Goal: Task Accomplishment & Management: Use online tool/utility

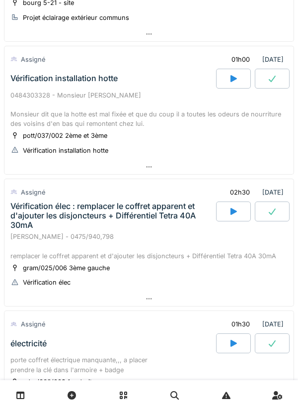
scroll to position [216, 0]
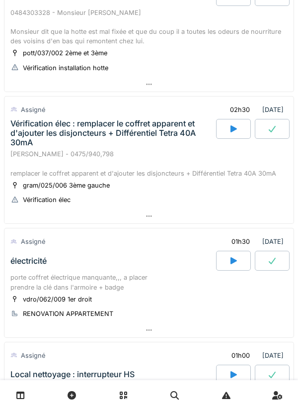
click at [142, 141] on div "Vérification élec : remplacer le coffret apparent et d'ajouter les disjoncteurs…" at bounding box center [112, 133] width 204 height 29
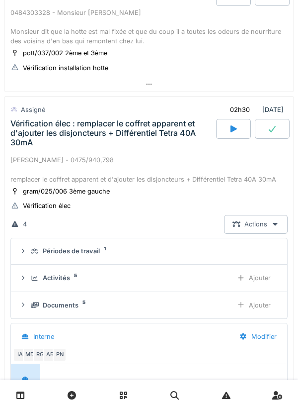
scroll to position [271, 0]
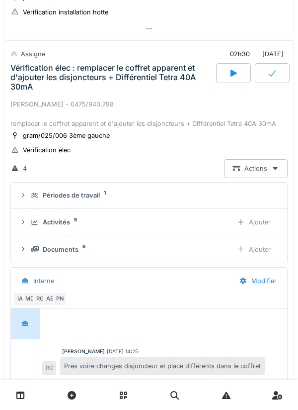
click at [91, 194] on div "Périodes de travail" at bounding box center [71, 194] width 57 height 9
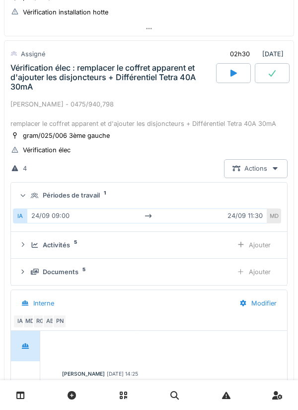
click at [98, 202] on summary "Périodes de travail 1" at bounding box center [149, 195] width 268 height 18
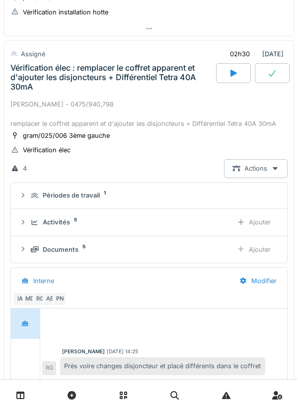
click at [89, 224] on div "Activités 5" at bounding box center [128, 221] width 194 height 9
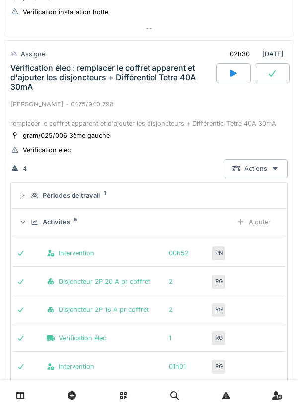
click at [69, 226] on div "Activités" at bounding box center [56, 221] width 27 height 9
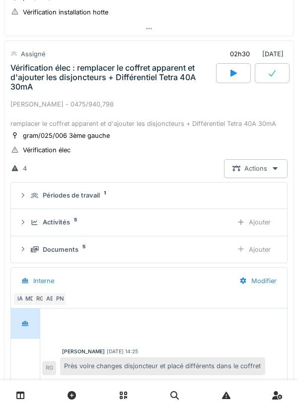
click at [32, 85] on div "Vérification élec : remplacer le coffret apparent et d'ajouter les disjoncteurs…" at bounding box center [112, 77] width 204 height 29
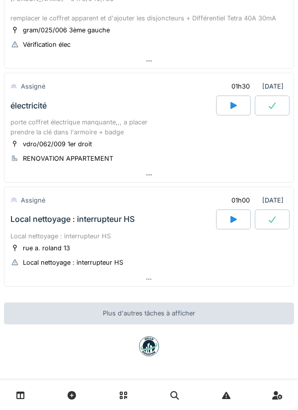
scroll to position [0, 0]
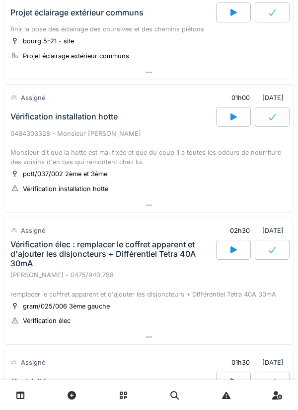
click at [136, 247] on div "Vérification élec : remplacer le coffret apparent et d'ajouter les disjoncteurs…" at bounding box center [112, 254] width 204 height 29
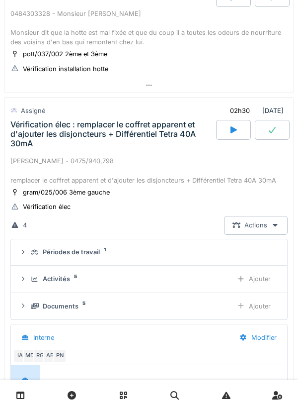
scroll to position [271, 0]
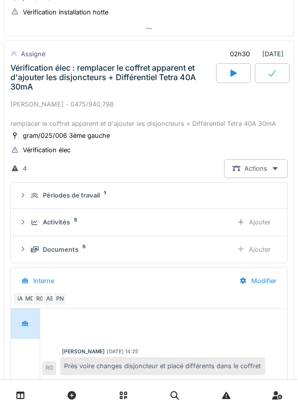
click at [58, 230] on div "Activités 5 Ajouter" at bounding box center [149, 222] width 261 height 18
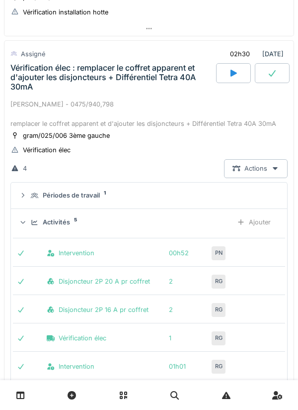
click at [61, 223] on div "Activités" at bounding box center [56, 221] width 27 height 9
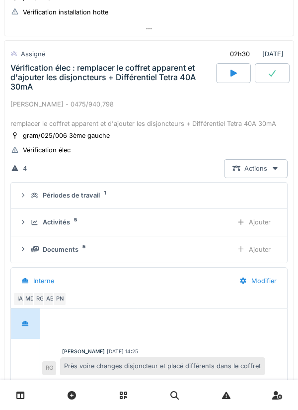
click at [77, 249] on div "Documents" at bounding box center [61, 249] width 36 height 9
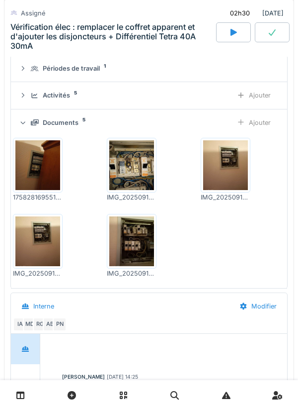
scroll to position [402, 0]
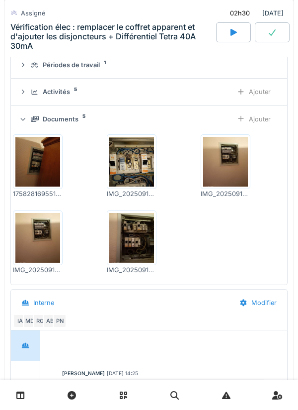
click at [237, 174] on img at bounding box center [225, 162] width 45 height 50
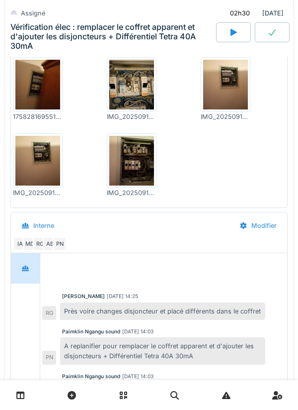
scroll to position [477, 0]
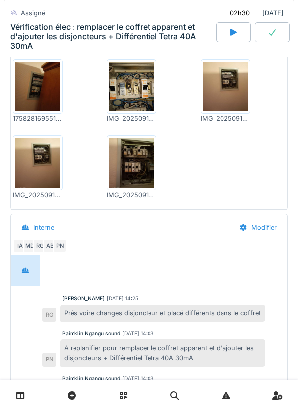
click at [231, 91] on img at bounding box center [225, 87] width 45 height 50
click at [39, 95] on img at bounding box center [37, 87] width 45 height 50
click at [123, 169] on img at bounding box center [131, 163] width 45 height 50
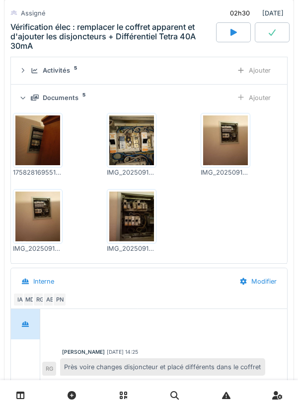
scroll to position [422, 0]
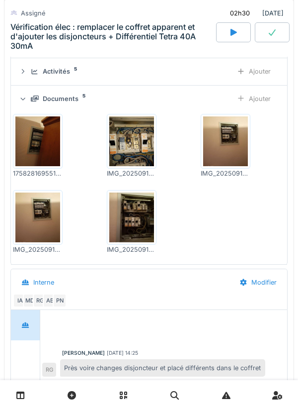
click at [34, 140] on img at bounding box center [37, 141] width 45 height 50
click at [134, 194] on img at bounding box center [131, 217] width 45 height 50
click at [45, 220] on img at bounding box center [37, 217] width 45 height 50
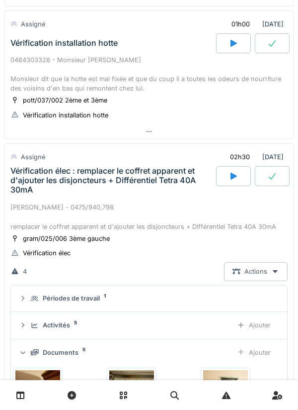
scroll to position [177, 0]
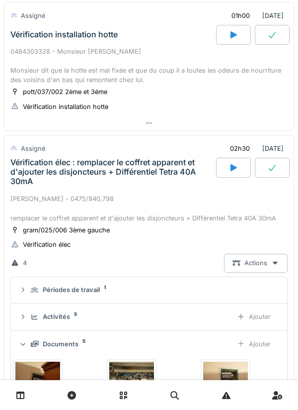
click at [132, 174] on div "Vérification élec : remplacer le coffret apparent et d'ajouter les disjoncteurs…" at bounding box center [112, 172] width 204 height 29
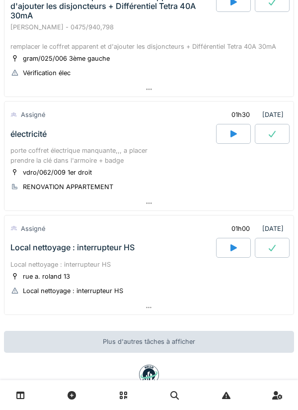
scroll to position [343, 0]
click at [112, 172] on div "vdro/062/009 1er droit RENOVATION APPARTEMENT" at bounding box center [148, 179] width 277 height 25
click at [121, 133] on div "électricité" at bounding box center [112, 134] width 208 height 20
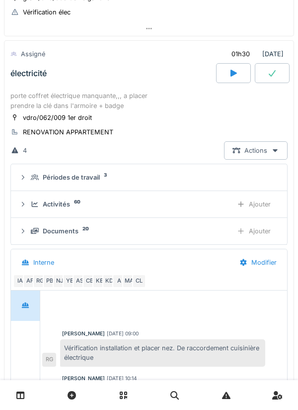
scroll to position [120, 0]
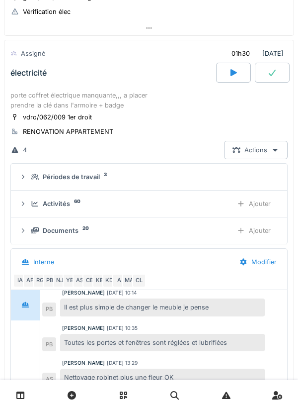
click at [78, 176] on div "Périodes de travail" at bounding box center [71, 176] width 57 height 9
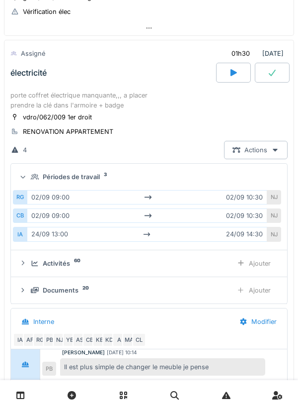
click at [88, 103] on div "porte coffret électrique manquante,,, a placer prendre la clé dans l'armoire + …" at bounding box center [148, 99] width 277 height 19
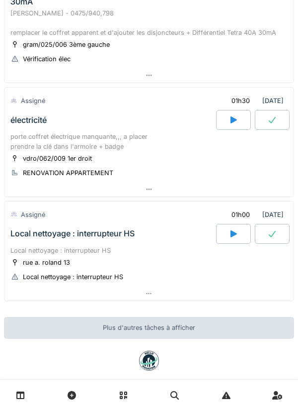
scroll to position [371, 0]
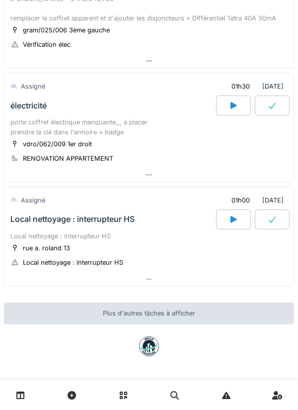
click at [143, 225] on div "Local nettoyage : interrupteur HS" at bounding box center [112, 219] width 208 height 20
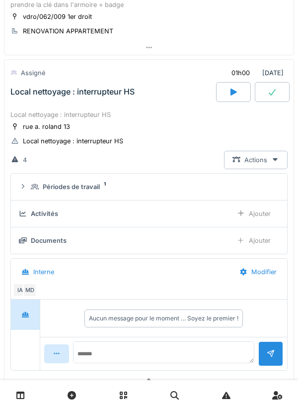
scroll to position [518, 0]
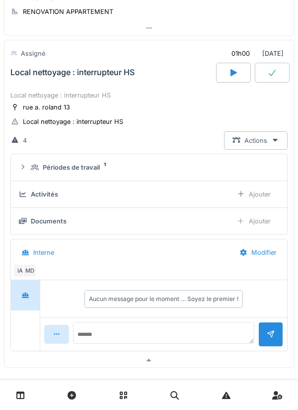
click at [100, 172] on div "Périodes de travail 1" at bounding box center [153, 167] width 245 height 9
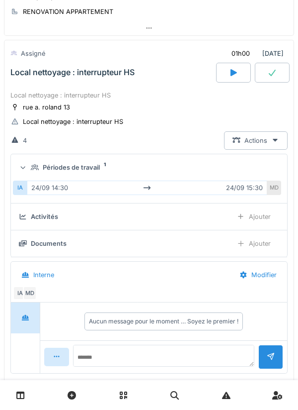
click at [94, 168] on div "Périodes de travail" at bounding box center [71, 167] width 57 height 9
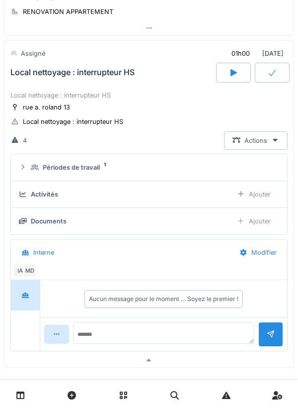
click at [80, 163] on div "Périodes de travail" at bounding box center [71, 167] width 57 height 9
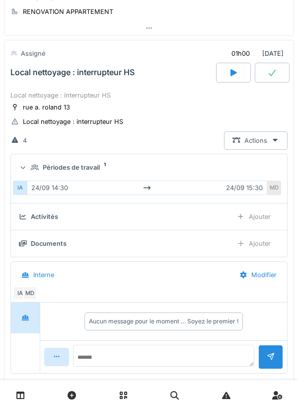
click at [92, 171] on div "Périodes de travail" at bounding box center [71, 167] width 57 height 9
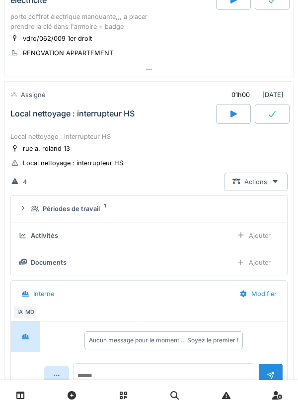
click at [110, 133] on div "Local nettoyage : interrupteur HS" at bounding box center [148, 136] width 277 height 9
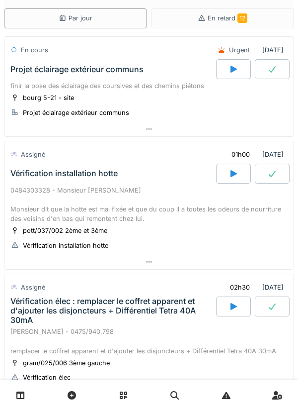
scroll to position [0, 0]
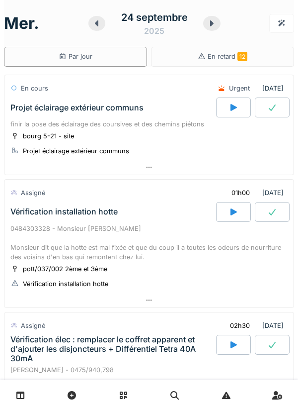
click at [99, 125] on div "finir la pose des éclairage des coursives et des chemins piétons" at bounding box center [148, 123] width 277 height 9
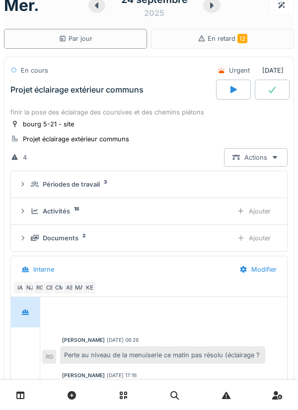
scroll to position [35, 0]
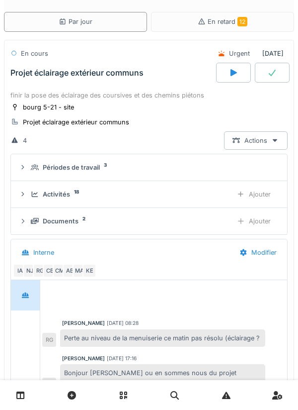
click at [69, 199] on div "Activités 18 Ajouter" at bounding box center [149, 194] width 261 height 18
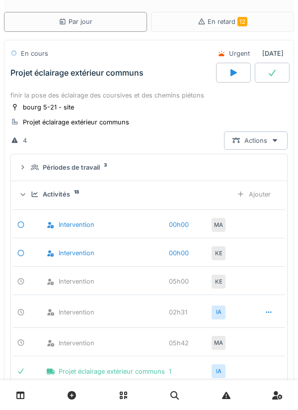
click at [74, 192] on sup "18" at bounding box center [76, 192] width 5 height 0
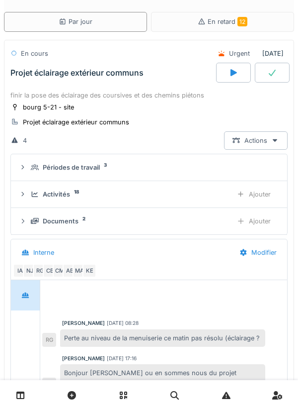
click at [117, 82] on div "Projet éclairage extérieur communs" at bounding box center [112, 73] width 208 height 20
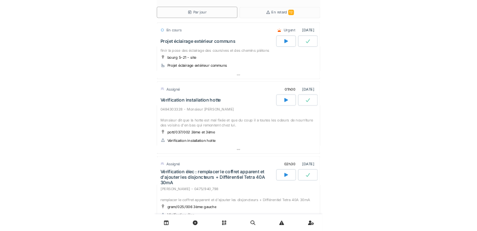
scroll to position [0, 0]
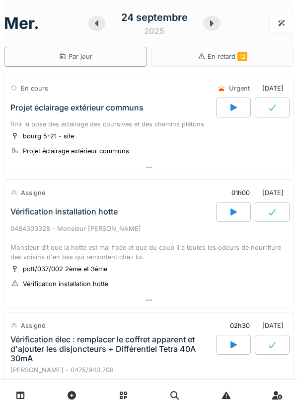
click at [10, 398] on link at bounding box center [20, 394] width 25 height 23
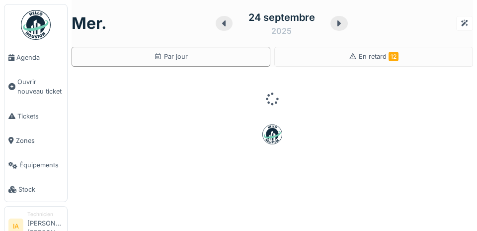
click at [21, 63] on link "Agenda" at bounding box center [35, 57] width 63 height 24
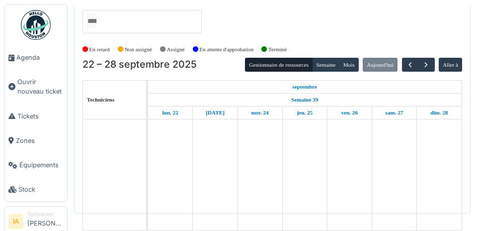
scroll to position [30, 0]
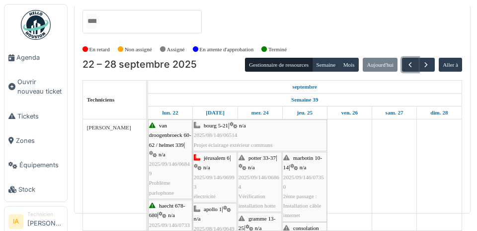
click at [408, 58] on button "button" at bounding box center [410, 65] width 16 height 14
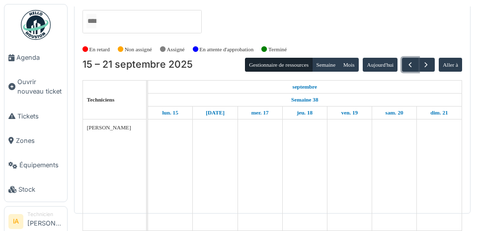
click at [410, 61] on span "button" at bounding box center [410, 65] width 8 height 8
click at [409, 61] on span "button" at bounding box center [410, 65] width 8 height 8
click at [407, 58] on button "button" at bounding box center [410, 65] width 16 height 14
click at [411, 61] on span "button" at bounding box center [410, 65] width 8 height 8
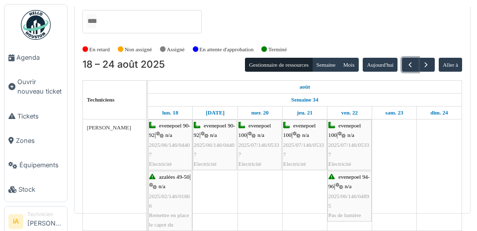
scroll to position [79, 0]
click at [406, 61] on span "button" at bounding box center [410, 65] width 8 height 8
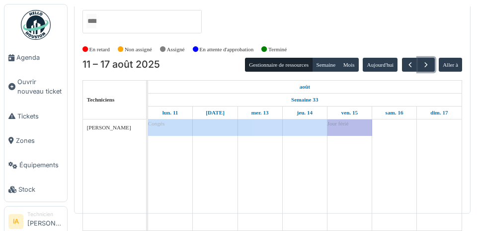
click at [426, 61] on span "button" at bounding box center [426, 65] width 8 height 8
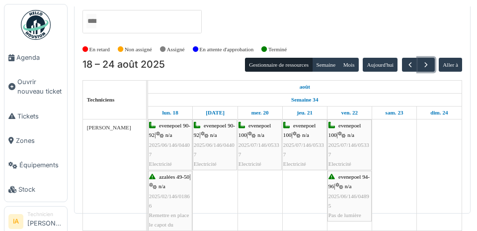
click at [425, 61] on span "button" at bounding box center [426, 65] width 8 height 8
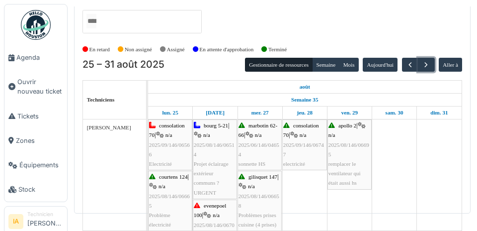
click at [429, 58] on button "button" at bounding box center [426, 65] width 16 height 14
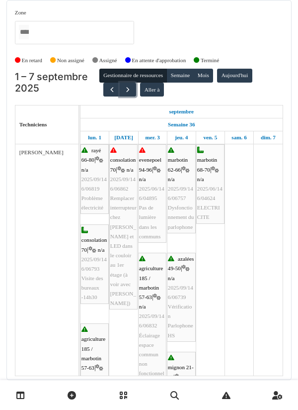
click at [132, 93] on button "button" at bounding box center [128, 90] width 16 height 14
click at [124, 90] on span "button" at bounding box center [128, 90] width 8 height 8
click at [126, 90] on span "button" at bounding box center [128, 90] width 8 height 8
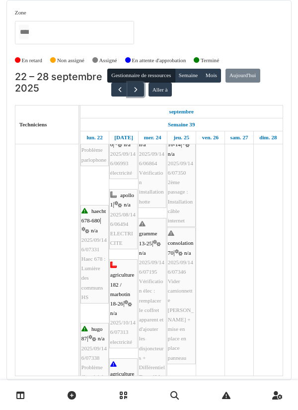
scroll to position [83, 0]
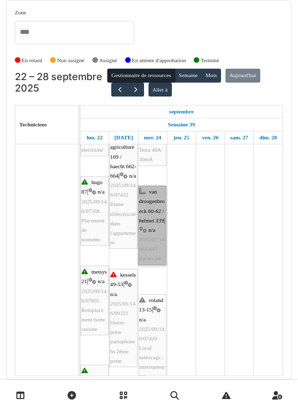
click at [153, 228] on link "van droogenbroeck 60-62 / helmet 339 | n/a 2025/07/146/05847 électricité" at bounding box center [152, 225] width 28 height 80
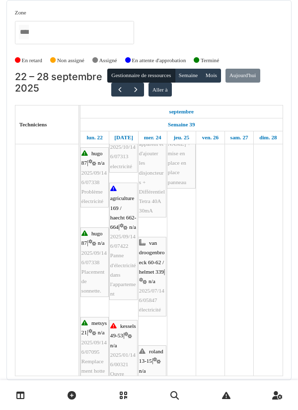
scroll to position [266, 0]
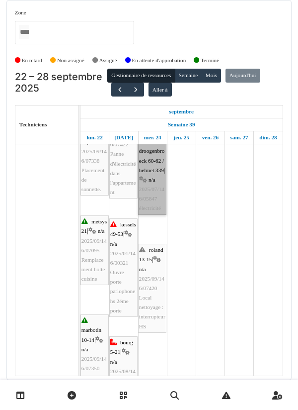
click at [159, 212] on link "van droogenbroeck 60-62 / helmet 339 | n/a 2025/07/146/05847 électricité" at bounding box center [152, 175] width 28 height 80
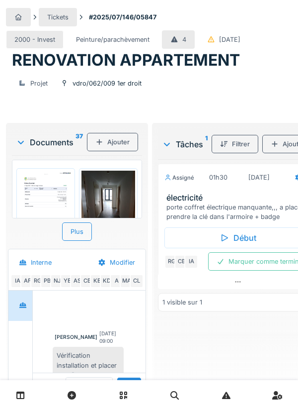
scroll to position [555, 0]
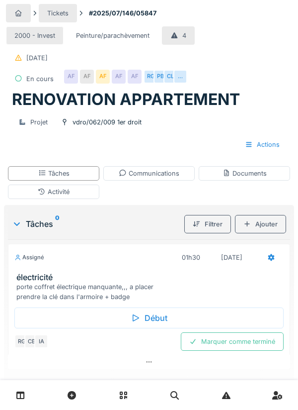
click at [15, 400] on link at bounding box center [20, 394] width 25 height 23
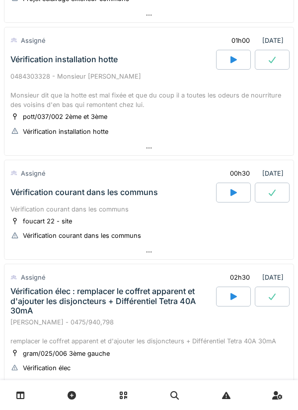
scroll to position [165, 0]
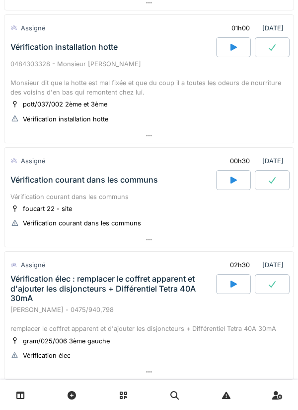
click at [228, 54] on div at bounding box center [233, 47] width 35 height 20
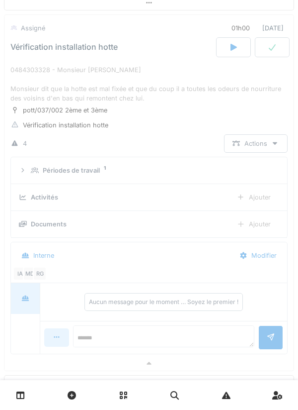
scroll to position [139, 0]
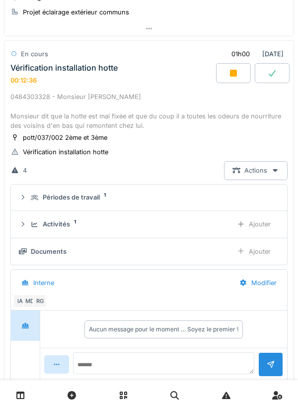
click at [10, 63] on div "Vérification installation hotte" at bounding box center [63, 67] width 107 height 9
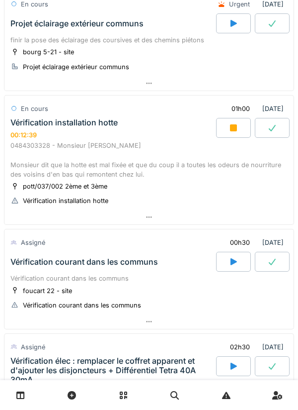
scroll to position [0, 0]
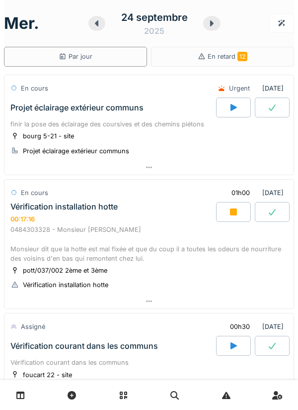
click at [141, 203] on div "Vérification installation hotte 00:17:16" at bounding box center [112, 212] width 208 height 21
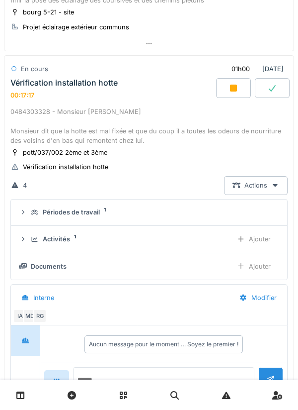
scroll to position [139, 0]
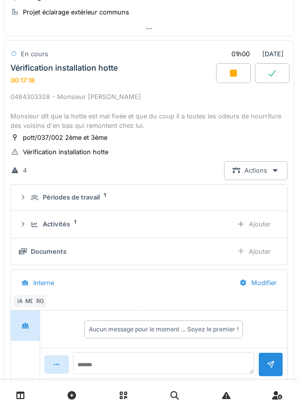
click at [100, 62] on div "En cours 01h00 24/09/2025" at bounding box center [148, 54] width 277 height 18
click at [121, 72] on div "Vérification installation hotte 00:17:19" at bounding box center [112, 73] width 208 height 21
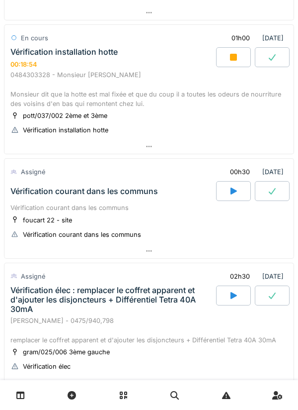
scroll to position [156, 0]
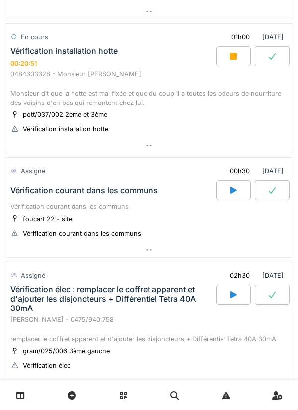
click at [104, 76] on div "0484303328 - Monsieur Ismail EL KHATTABI Monsieur dit que la hotte est mal fixé…" at bounding box center [148, 88] width 277 height 38
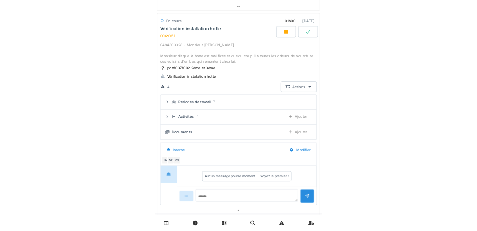
scroll to position [139, 0]
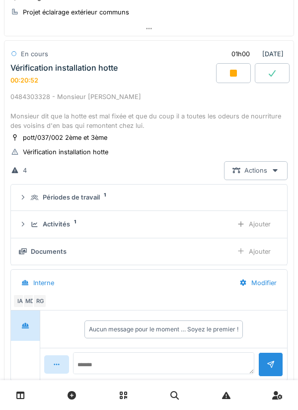
click at [251, 255] on div "Ajouter" at bounding box center [254, 251] width 51 height 18
click at [69, 203] on summary "Périodes de travail 1" at bounding box center [149, 197] width 268 height 18
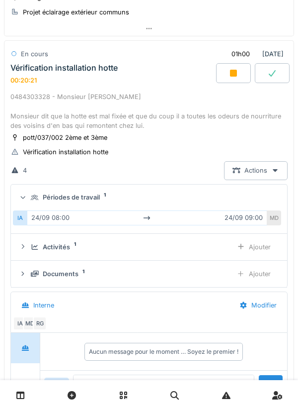
click at [32, 282] on div "Documents 1 Ajouter" at bounding box center [149, 273] width 261 height 18
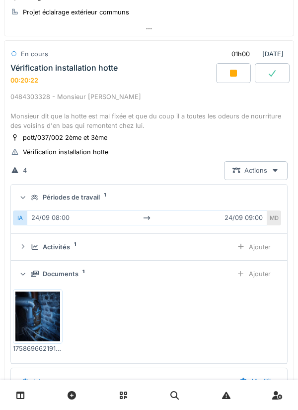
click at [34, 276] on icon at bounding box center [35, 273] width 8 height 6
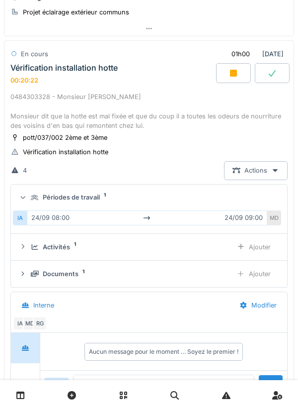
click at [35, 275] on icon at bounding box center [35, 273] width 8 height 6
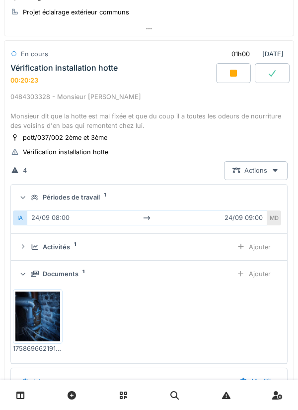
click at [259, 271] on div "Ajouter" at bounding box center [254, 273] width 51 height 18
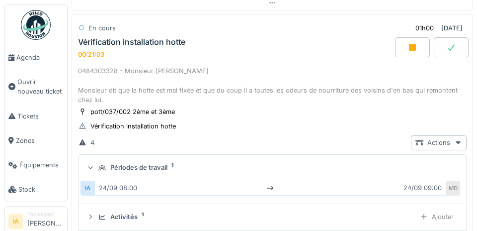
scroll to position [167, 0]
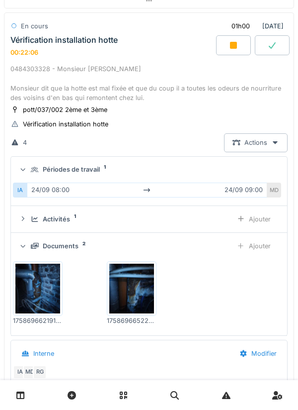
click at [79, 246] on div "Documents 2" at bounding box center [128, 245] width 194 height 9
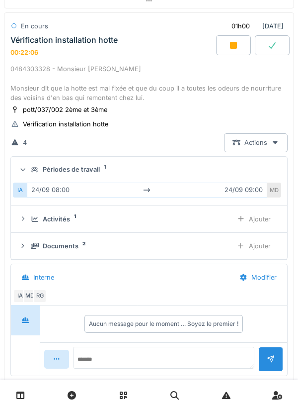
click at [76, 224] on div "Activités 1 Ajouter" at bounding box center [149, 219] width 261 height 18
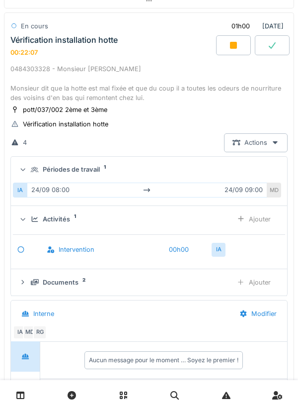
click at [267, 221] on div "Ajouter" at bounding box center [254, 219] width 51 height 18
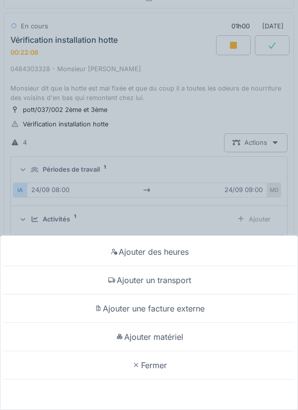
click at [207, 282] on div "Ajouter un transport" at bounding box center [148, 280] width 293 height 28
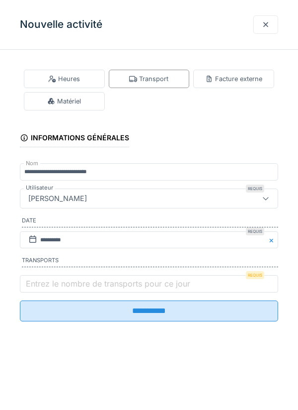
click at [132, 289] on label "Entrez le nombre de transports pour ce jour" at bounding box center [108, 283] width 169 height 12
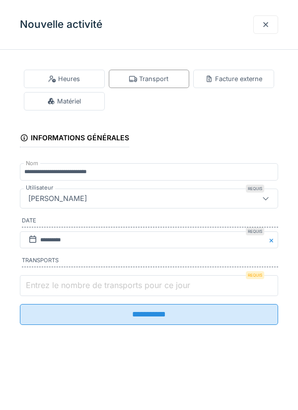
click at [132, 290] on input "Entrez le nombre de transports pour ce jour" at bounding box center [149, 285] width 259 height 21
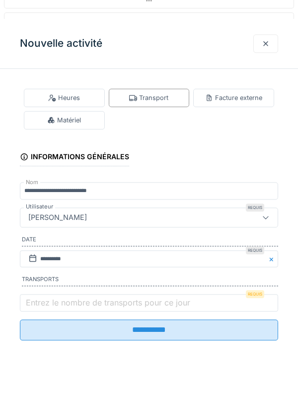
scroll to position [0, 0]
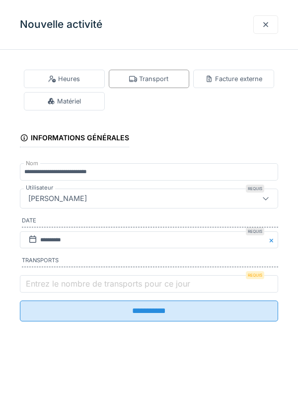
click at [267, 30] on div at bounding box center [266, 24] width 25 height 18
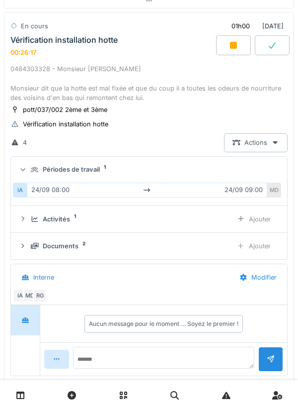
click at [28, 222] on div "Activités 1 Ajouter" at bounding box center [149, 219] width 261 height 18
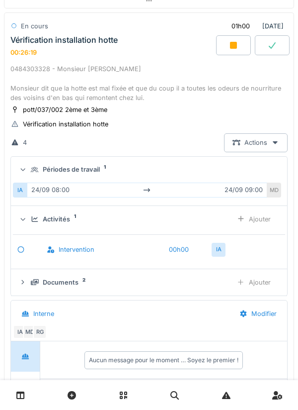
click at [247, 223] on div "Ajouter" at bounding box center [254, 219] width 51 height 18
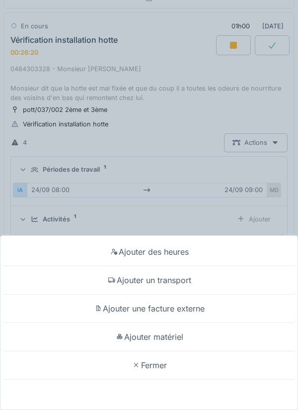
click at [102, 286] on div "Ajouter un transport" at bounding box center [148, 280] width 293 height 28
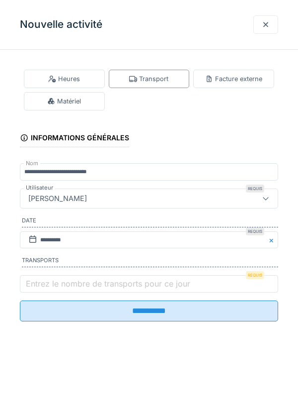
click at [34, 287] on label "Entrez le nombre de transports pour ce jour" at bounding box center [108, 283] width 169 height 12
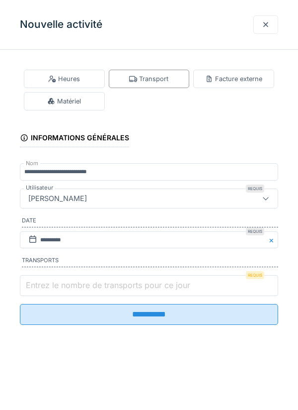
click at [34, 287] on input "Entrez le nombre de transports pour ce jour" at bounding box center [149, 285] width 259 height 21
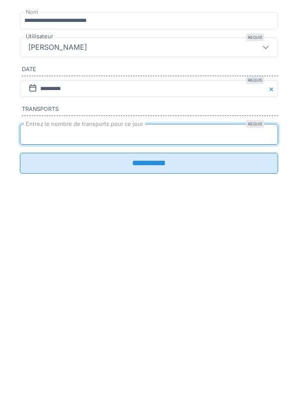
type input "*"
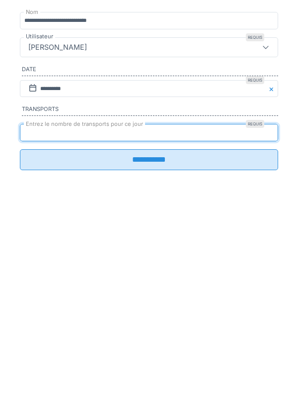
click at [33, 321] on input "**********" at bounding box center [149, 310] width 259 height 21
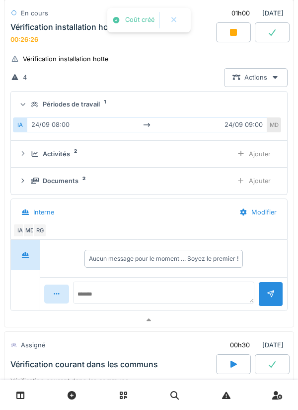
scroll to position [259, 0]
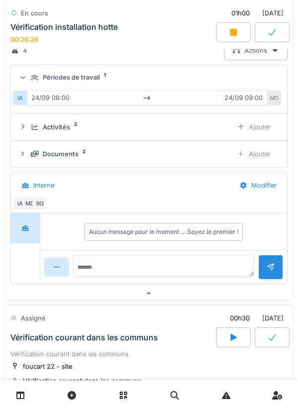
click at [36, 147] on div "Documents 2 Ajouter" at bounding box center [149, 154] width 261 height 18
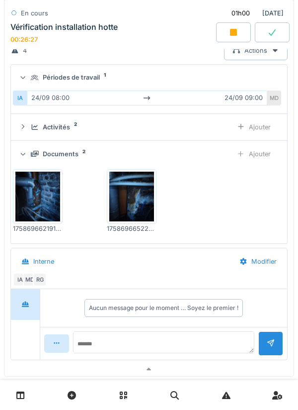
click at [31, 161] on div "Documents 2 Ajouter" at bounding box center [149, 154] width 261 height 18
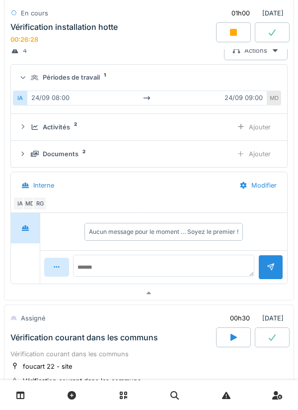
click at [38, 128] on icon at bounding box center [35, 127] width 8 height 6
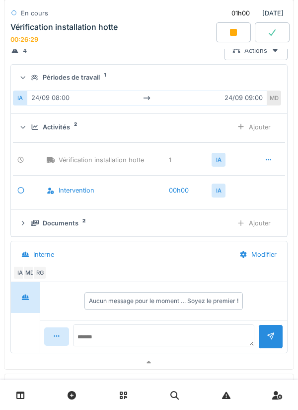
click at [31, 129] on icon at bounding box center [35, 127] width 8 height 6
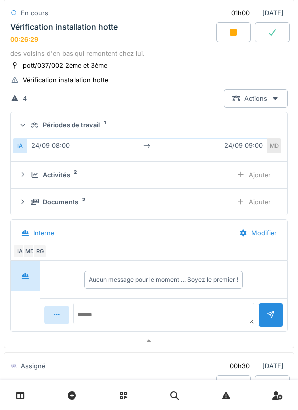
scroll to position [205, 0]
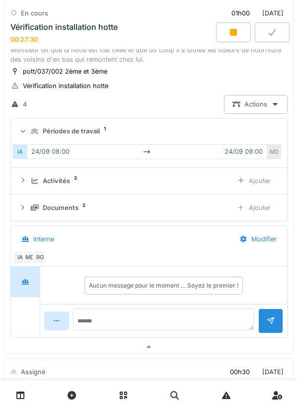
click at [29, 131] on div "Périodes de travail 1" at bounding box center [149, 130] width 261 height 9
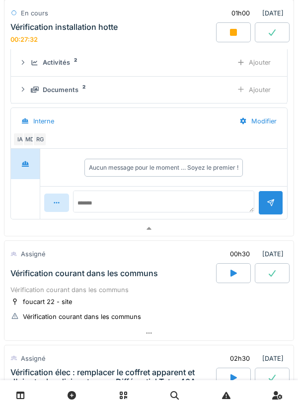
scroll to position [302, 0]
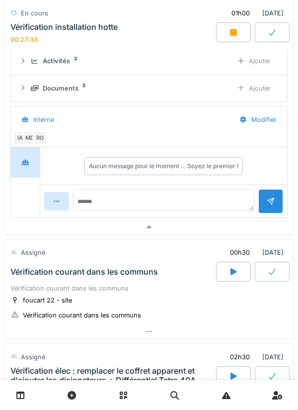
click at [39, 83] on div "Documents 2 Ajouter" at bounding box center [149, 88] width 261 height 18
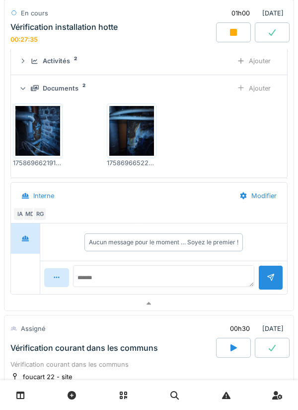
click at [32, 90] on icon at bounding box center [35, 88] width 8 height 6
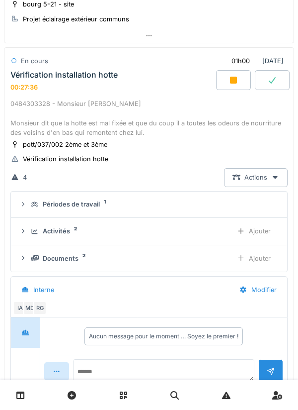
scroll to position [114, 0]
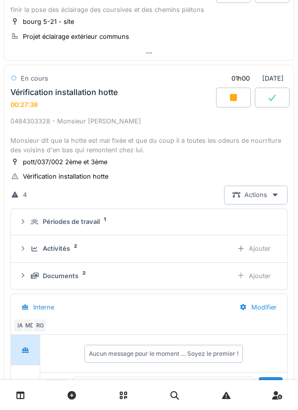
click at [25, 146] on div "0484303328 - Monsieur Ismail EL KHATTABI Monsieur dit que la hotte est mal fixé…" at bounding box center [148, 135] width 277 height 38
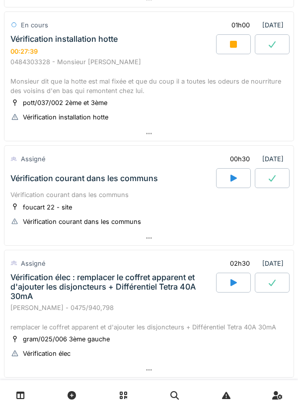
scroll to position [169, 0]
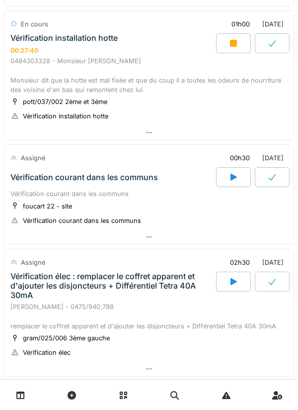
click at [230, 47] on div at bounding box center [233, 43] width 35 height 20
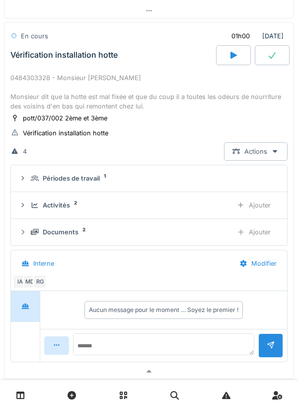
scroll to position [140, 0]
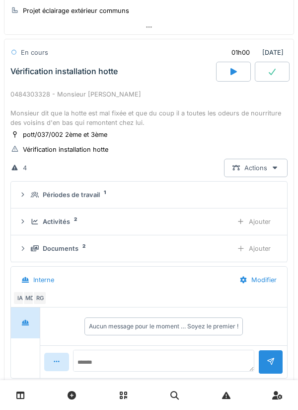
click at [30, 115] on div "0484303328 - Monsieur Ismail EL KHATTABI Monsieur dit que la hotte est mal fixé…" at bounding box center [148, 108] width 277 height 38
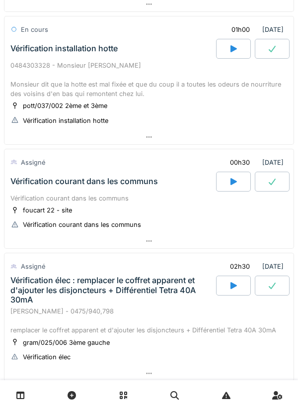
scroll to position [171, 0]
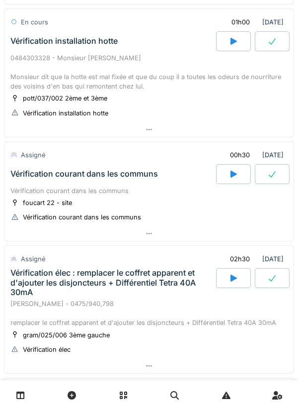
click at [40, 60] on div "0484303328 - Monsieur Ismail EL KHATTABI Monsieur dit que la hotte est mal fixé…" at bounding box center [148, 72] width 277 height 38
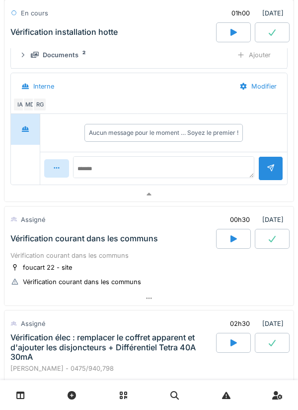
scroll to position [339, 0]
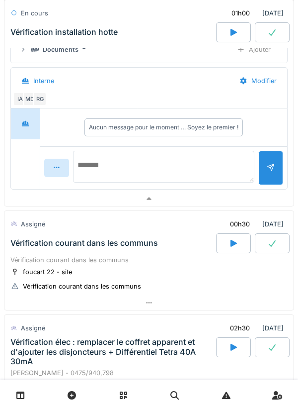
click at [162, 164] on textarea at bounding box center [163, 167] width 181 height 32
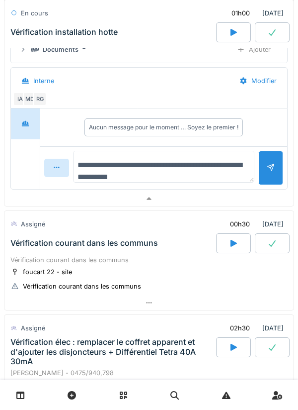
click at [135, 182] on textarea "**********" at bounding box center [163, 167] width 181 height 32
click at [204, 176] on textarea "**********" at bounding box center [163, 167] width 181 height 32
type textarea "**********"
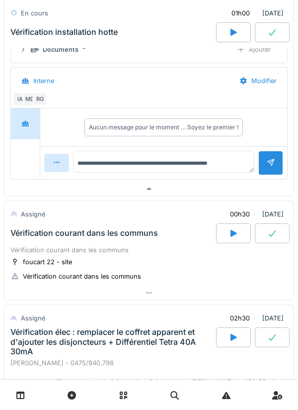
click at [268, 168] on div at bounding box center [271, 162] width 8 height 9
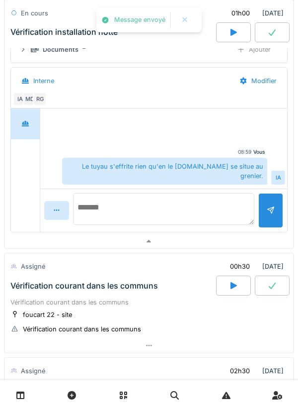
click at [195, 193] on textarea at bounding box center [163, 209] width 181 height 32
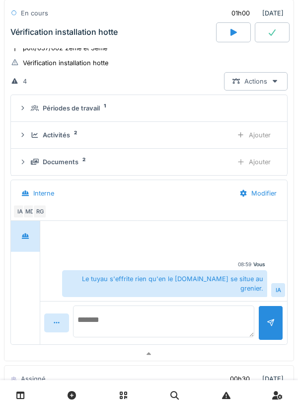
scroll to position [225, 0]
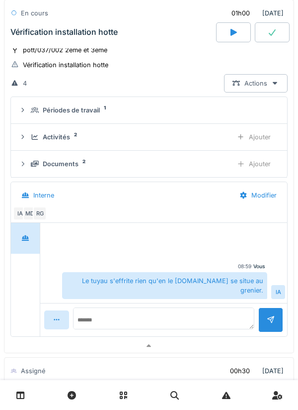
click at [28, 164] on div "Documents 2 Ajouter" at bounding box center [149, 164] width 261 height 18
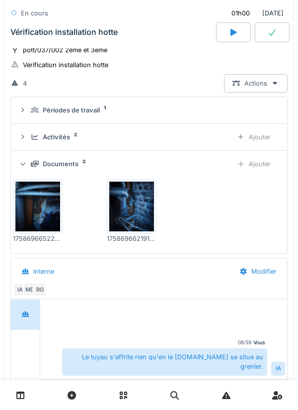
click at [29, 167] on div "Documents 2 Ajouter" at bounding box center [149, 164] width 261 height 18
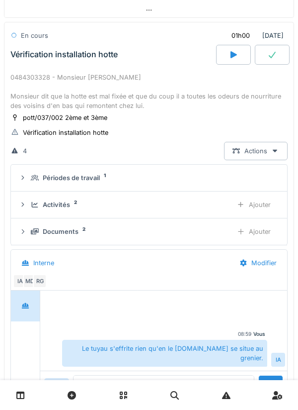
scroll to position [155, 0]
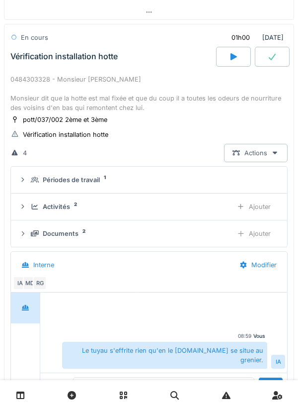
click at [173, 98] on div "0484303328 - Monsieur Ismail EL KHATTABI Monsieur dit que la hotte est mal fixé…" at bounding box center [148, 94] width 277 height 38
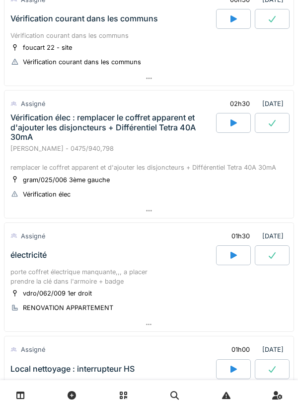
scroll to position [325, 0]
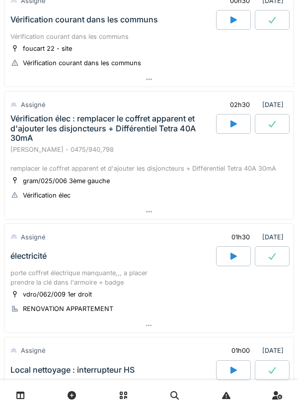
click at [124, 127] on div "Vérification élec : remplacer le coffret apparent et d'ajouter les disjoncteurs…" at bounding box center [112, 128] width 204 height 29
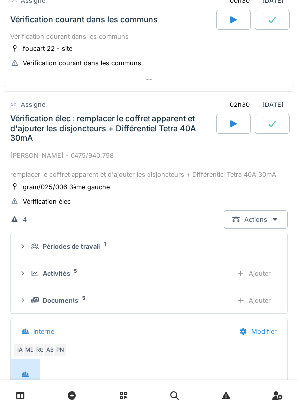
scroll to position [376, 0]
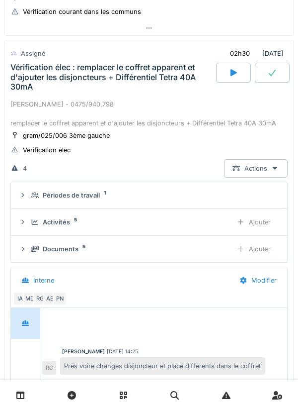
click at [36, 192] on icon at bounding box center [35, 195] width 8 height 6
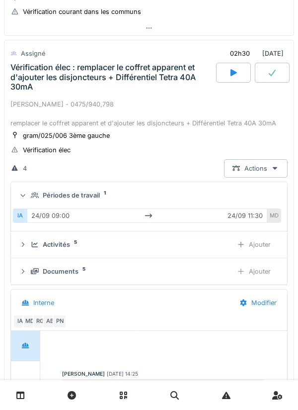
click at [221, 75] on div at bounding box center [233, 73] width 35 height 20
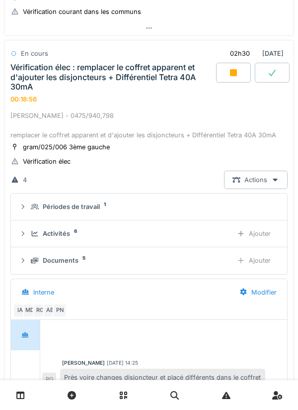
click at [121, 88] on div "Vérification élec : remplacer le coffret apparent et d'ajouter les disjoncteurs…" at bounding box center [112, 77] width 204 height 29
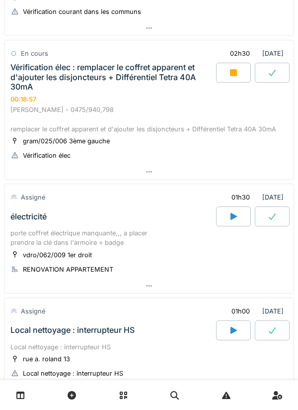
click at [117, 75] on div "Vérification élec : remplacer le coffret apparent et d'ajouter les disjoncteurs…" at bounding box center [112, 77] width 204 height 29
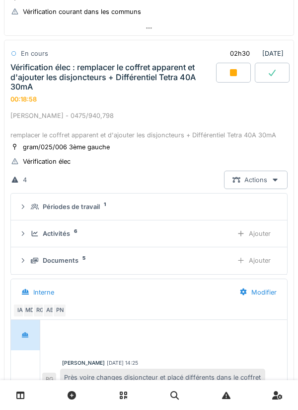
click at [82, 210] on div "Périodes de travail" at bounding box center [71, 206] width 57 height 9
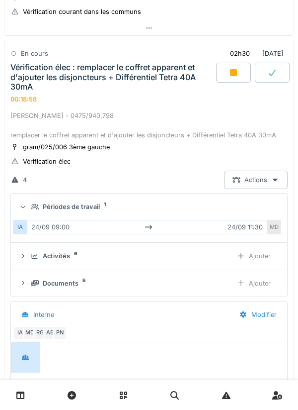
click at [93, 206] on div "Périodes de travail" at bounding box center [71, 206] width 57 height 9
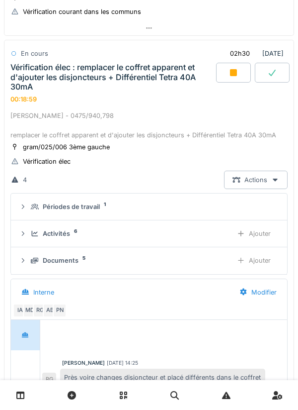
click at [70, 239] on div "Activités 6 Ajouter" at bounding box center [149, 233] width 261 height 18
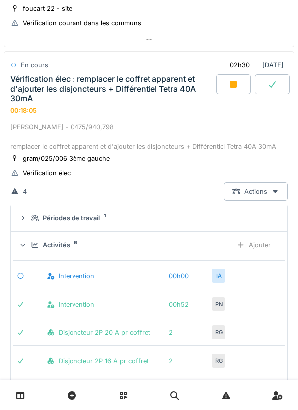
scroll to position [363, 0]
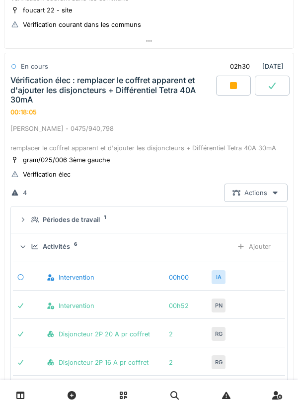
click at [57, 247] on div "Activités" at bounding box center [56, 246] width 27 height 9
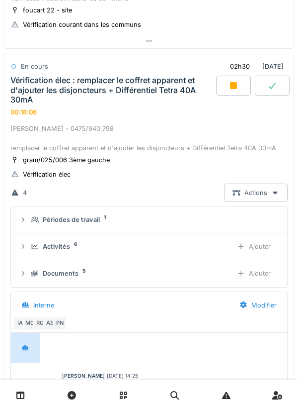
click at [113, 102] on div "Vérification élec : remplacer le coffret apparent et d'ajouter les disjoncteurs…" at bounding box center [112, 90] width 204 height 29
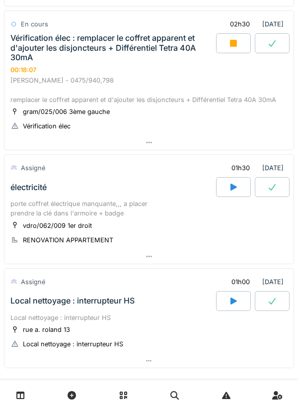
scroll to position [423, 0]
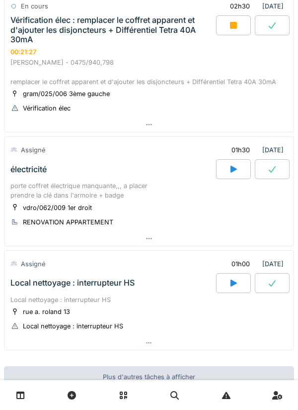
click at [61, 35] on div "Vérification élec : remplacer le coffret apparent et d'ajouter les disjoncteurs…" at bounding box center [112, 29] width 204 height 29
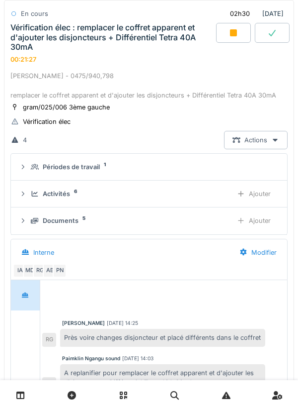
scroll to position [376, 0]
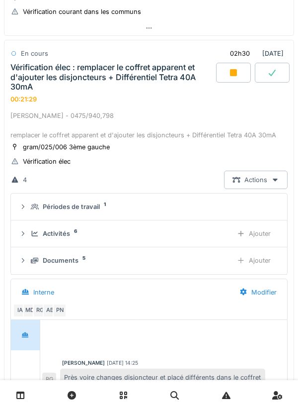
click at [31, 226] on div "Activités 6 Ajouter" at bounding box center [149, 233] width 261 height 18
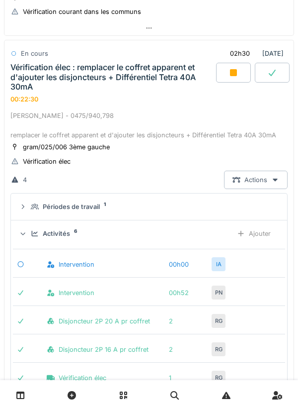
click at [30, 232] on div "Activités 6 Ajouter" at bounding box center [149, 233] width 261 height 18
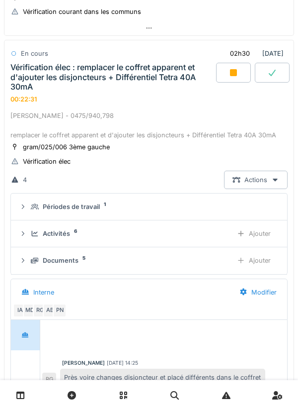
click at [31, 207] on icon at bounding box center [35, 206] width 8 height 6
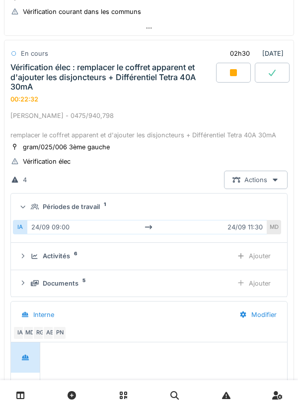
click at [28, 204] on div "Périodes de travail 1" at bounding box center [149, 206] width 261 height 9
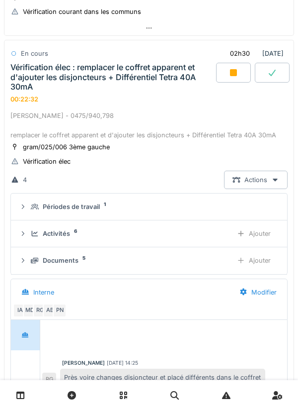
click at [29, 258] on div "Documents 5 Ajouter" at bounding box center [149, 260] width 261 height 18
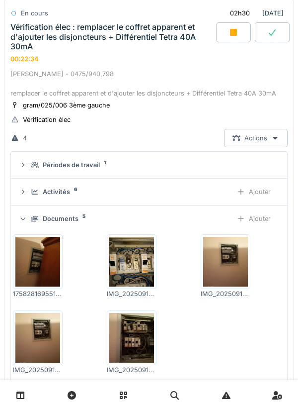
scroll to position [419, 0]
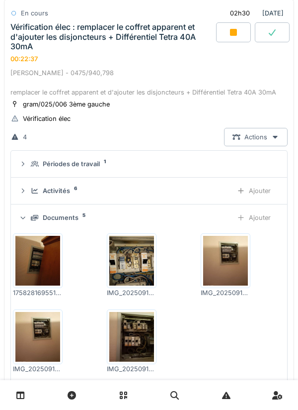
click at [29, 212] on div "Documents 5 Ajouter" at bounding box center [149, 217] width 261 height 18
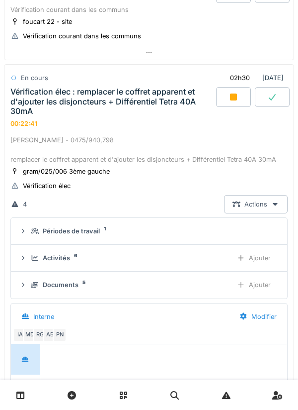
scroll to position [350, 0]
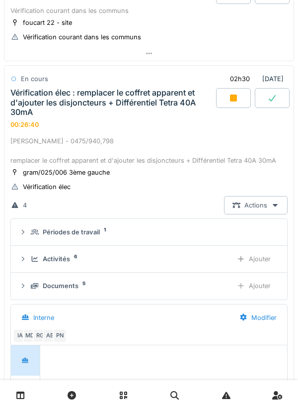
click at [35, 228] on div "Périodes de travail 1" at bounding box center [153, 231] width 245 height 9
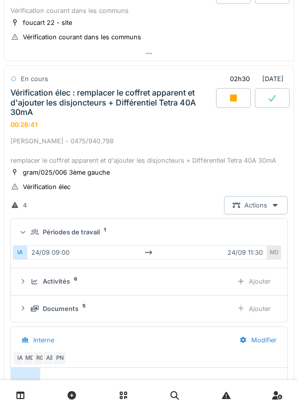
click at [32, 236] on div "Périodes de travail 1" at bounding box center [153, 231] width 245 height 9
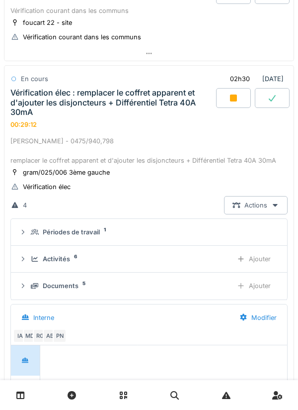
click at [27, 261] on div "Activités 6 Ajouter" at bounding box center [149, 259] width 261 height 18
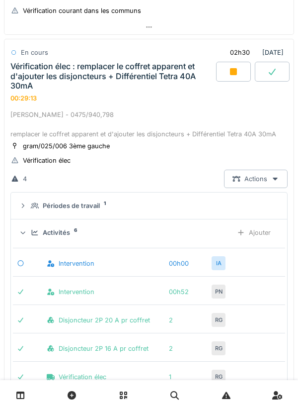
scroll to position [393, 0]
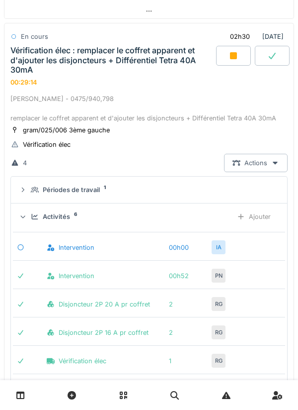
click at [268, 221] on div "Ajouter" at bounding box center [254, 216] width 51 height 18
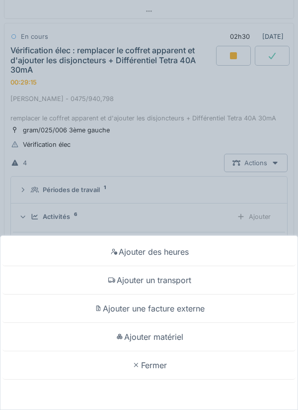
click at [223, 287] on div "Ajouter un transport" at bounding box center [148, 280] width 293 height 28
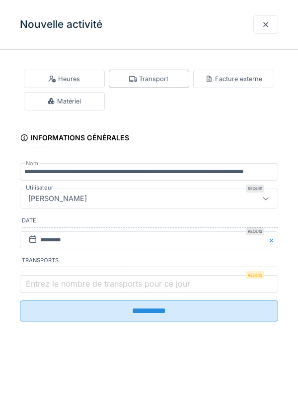
click at [108, 289] on label "Entrez le nombre de transports pour ce jour" at bounding box center [108, 283] width 169 height 12
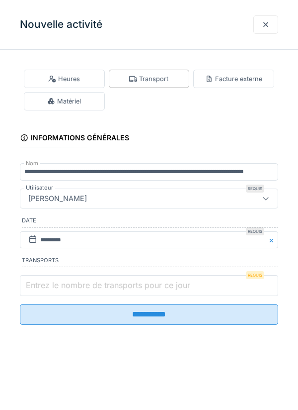
click at [108, 290] on input "Entrez le nombre de transports pour ce jour" at bounding box center [149, 285] width 259 height 21
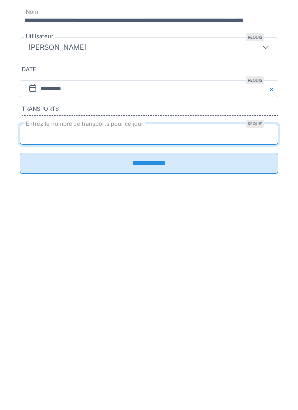
type input "*"
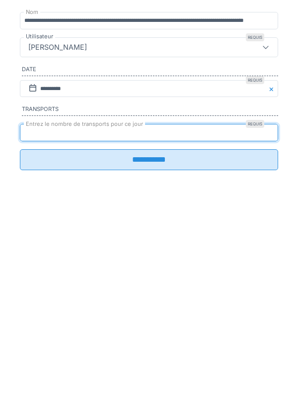
click at [136, 321] on input "**********" at bounding box center [149, 310] width 259 height 21
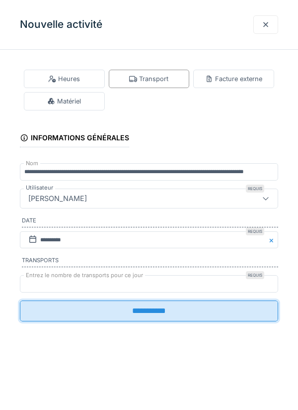
click at [36, 319] on input "**********" at bounding box center [149, 310] width 259 height 21
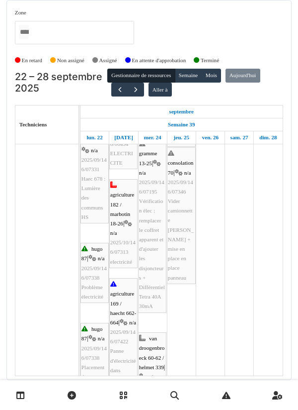
scroll to position [133, 0]
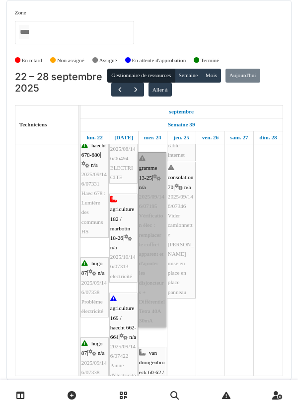
click at [151, 266] on link "gramme 13-25 | n/a 2025/09/146/07195 Vérification élec : remplacer le coffret a…" at bounding box center [152, 239] width 28 height 174
